Goal: Check status: Check status

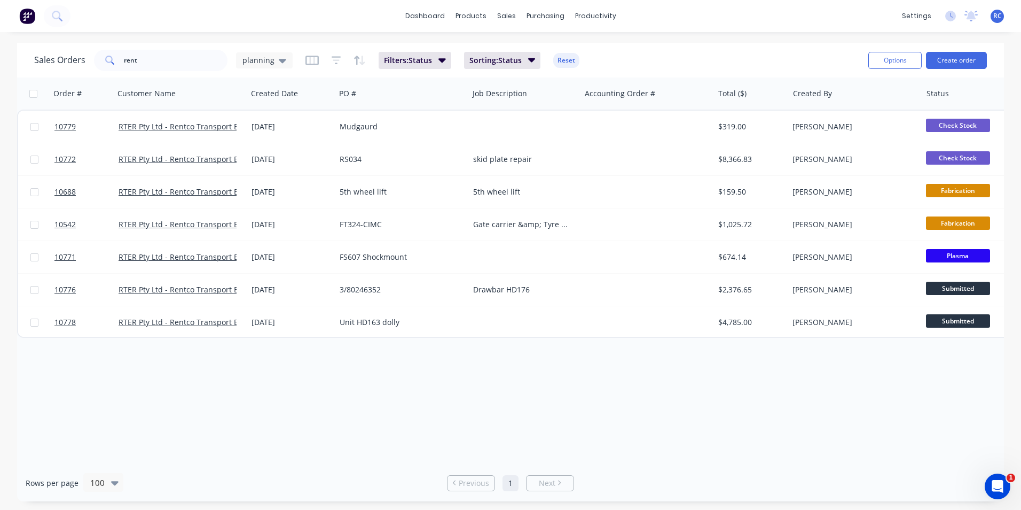
click at [519, 439] on div "Order # Customer Name Created Date PO # Job Description Accounting Order # Tota…" at bounding box center [510, 270] width 987 height 387
click at [583, 481] on div "Rows per page 100 Previous 1 Next" at bounding box center [510, 482] width 987 height 37
drag, startPoint x: 134, startPoint y: 369, endPoint x: 161, endPoint y: 338, distance: 41.3
click at [135, 365] on div "Order # Customer Name Created Date PO # Job Description Accounting Order # Tota…" at bounding box center [510, 270] width 987 height 387
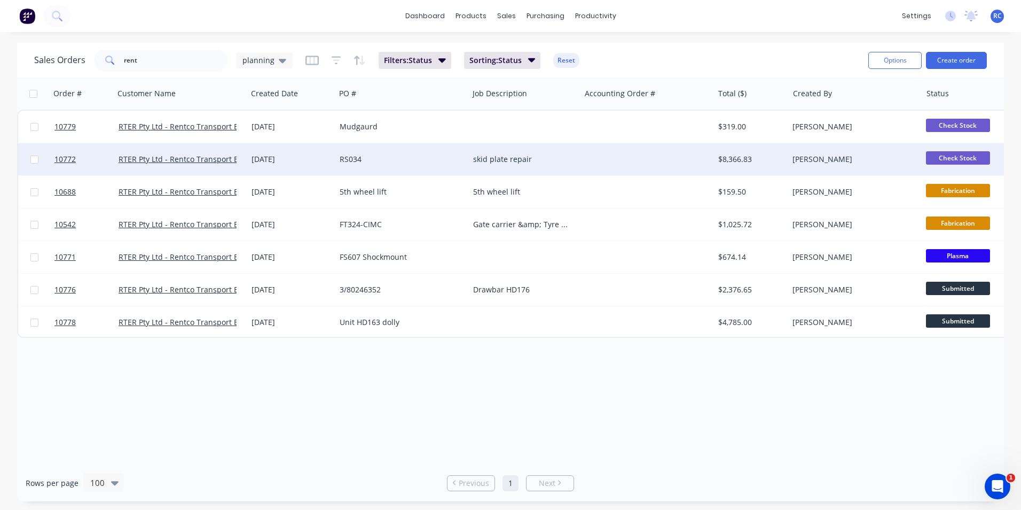
click at [400, 147] on div "RS034" at bounding box center [401, 159] width 133 height 32
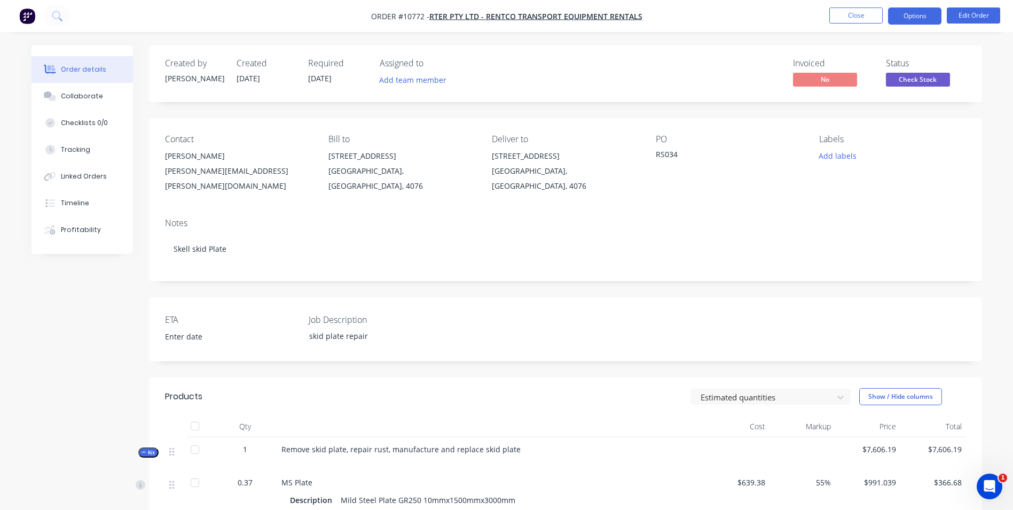
click at [909, 17] on button "Options" at bounding box center [914, 15] width 53 height 17
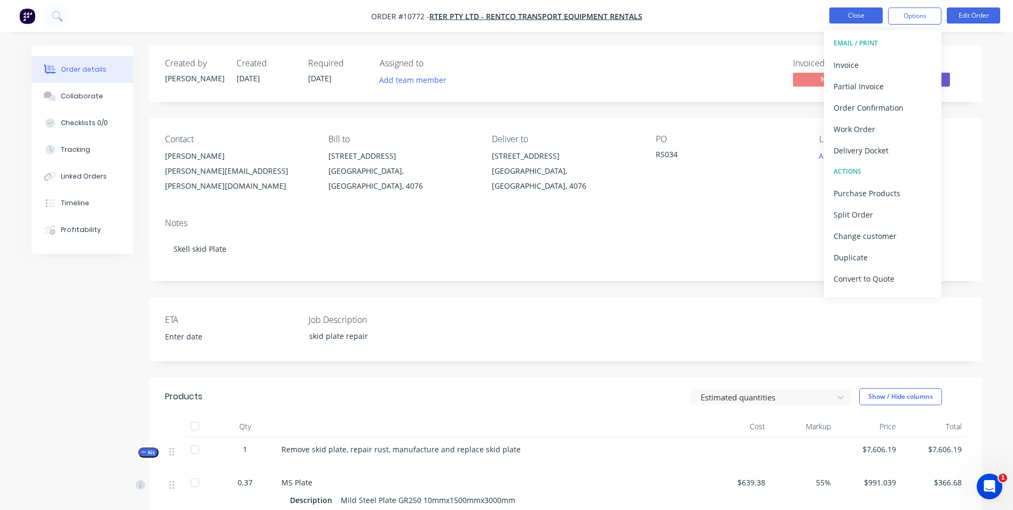
click at [855, 21] on button "Close" at bounding box center [856, 15] width 53 height 16
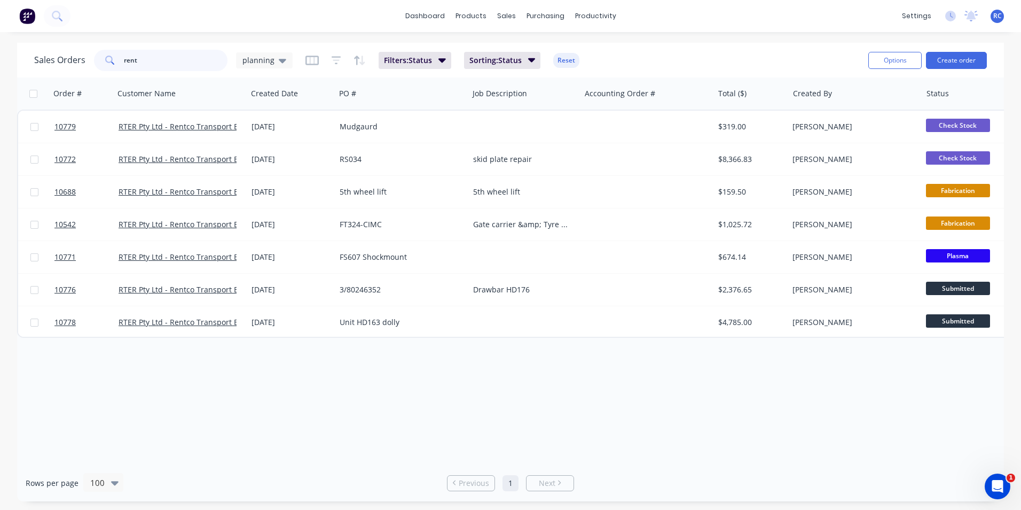
drag, startPoint x: 153, startPoint y: 64, endPoint x: 101, endPoint y: 48, distance: 54.2
click at [101, 48] on div "Sales Orders rent planning Filters: Status Sorting: Status Reset" at bounding box center [447, 60] width 826 height 26
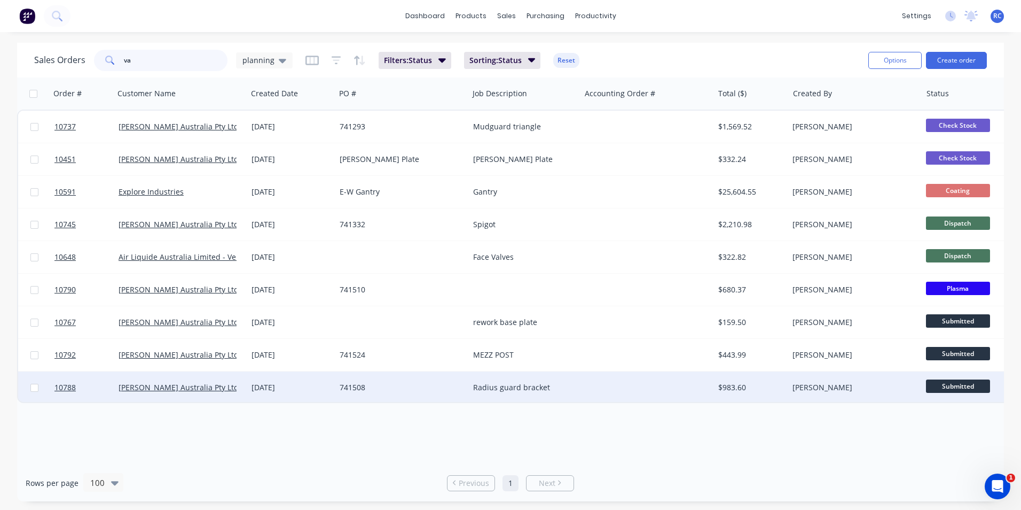
type input "va"
click at [258, 388] on div "[DATE]" at bounding box center [292, 387] width 80 height 11
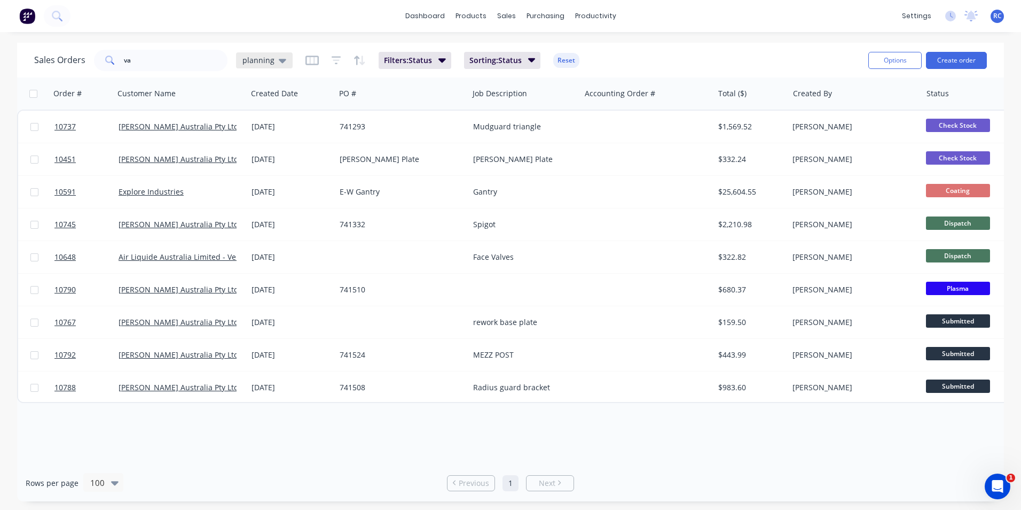
click at [269, 59] on span "planning" at bounding box center [259, 59] width 32 height 11
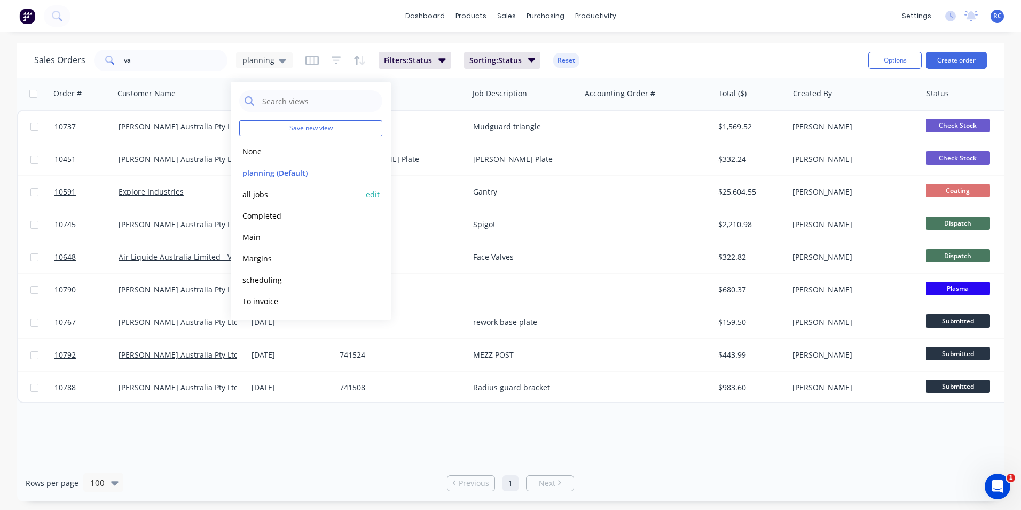
click at [258, 193] on button "all jobs" at bounding box center [300, 194] width 122 height 12
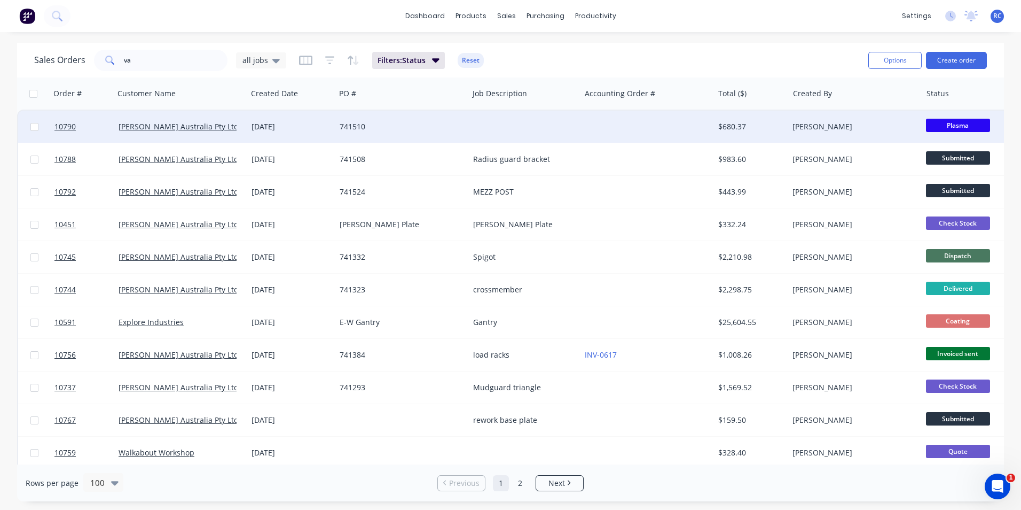
click at [326, 136] on div "[DATE]" at bounding box center [291, 127] width 88 height 32
